Goal: Task Accomplishment & Management: Use online tool/utility

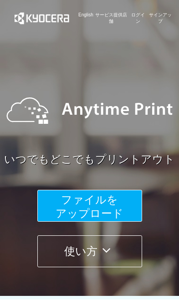
click at [117, 205] on span "ファイルを ​​アップロード" at bounding box center [90, 207] width 68 height 26
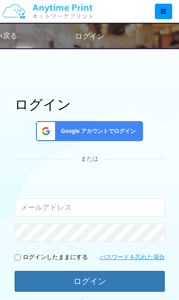
click at [112, 206] on input "email" at bounding box center [90, 208] width 150 height 18
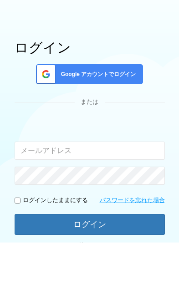
scroll to position [57, 0]
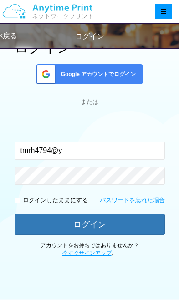
type input "tmrh4794@y"
click at [119, 67] on div "Google アカウントでログイン" at bounding box center [89, 74] width 107 height 20
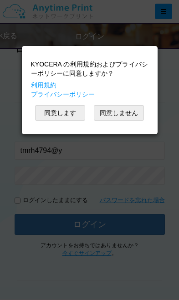
click at [52, 117] on button "同意します" at bounding box center [60, 112] width 50 height 15
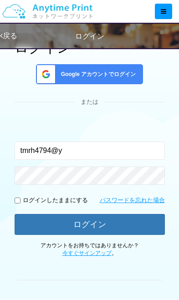
scroll to position [56, 0]
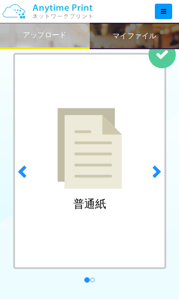
click at [138, 34] on h2 "マイファイル" at bounding box center [135, 36] width 44 height 8
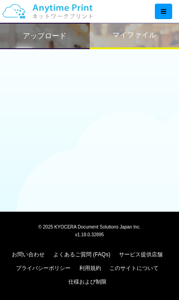
click at [44, 40] on div "アップロード" at bounding box center [45, 36] width 90 height 26
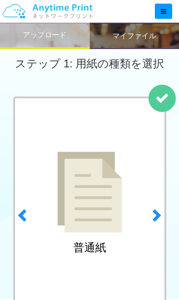
click at [154, 221] on span at bounding box center [156, 215] width 14 height 14
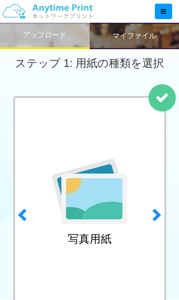
click at [22, 212] on span at bounding box center [23, 215] width 14 height 14
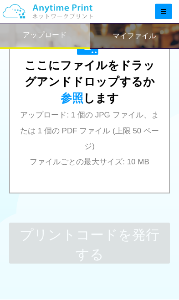
scroll to position [400, 0]
